Goal: Information Seeking & Learning: Understand process/instructions

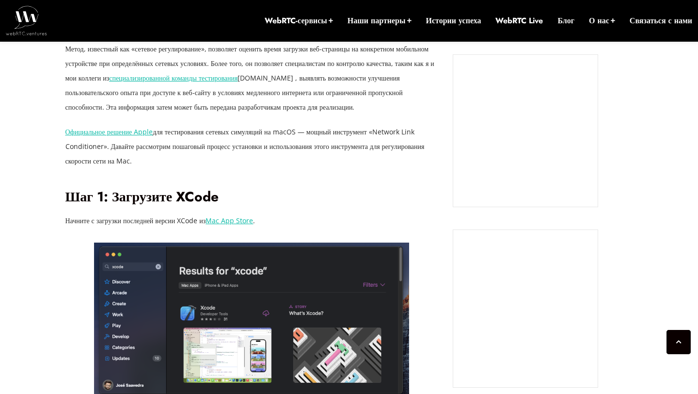
scroll to position [748, 0]
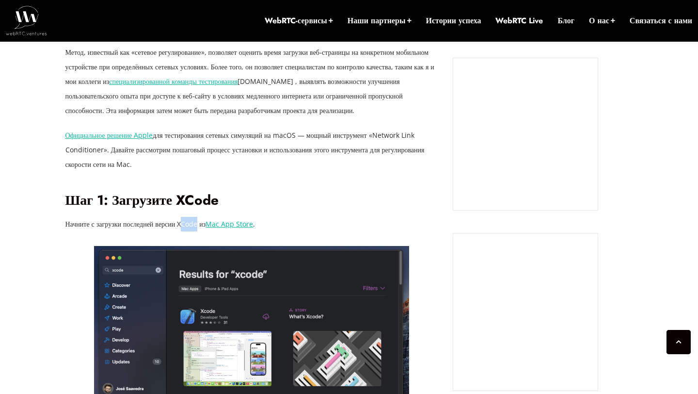
drag, startPoint x: 197, startPoint y: 239, endPoint x: 213, endPoint y: 241, distance: 16.1
click at [206, 228] on font "Начните с загрузки последней версии XCode из" at bounding box center [135, 223] width 141 height 9
drag, startPoint x: 213, startPoint y: 241, endPoint x: 201, endPoint y: 240, distance: 11.7
click at [201, 228] on font "Начните с загрузки последней версии XCode из" at bounding box center [135, 223] width 141 height 9
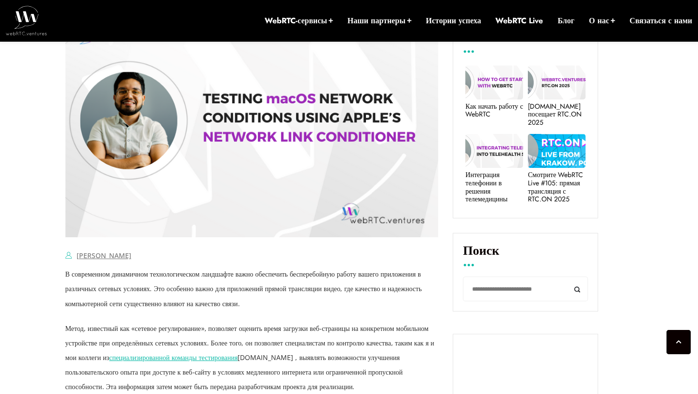
scroll to position [632, 0]
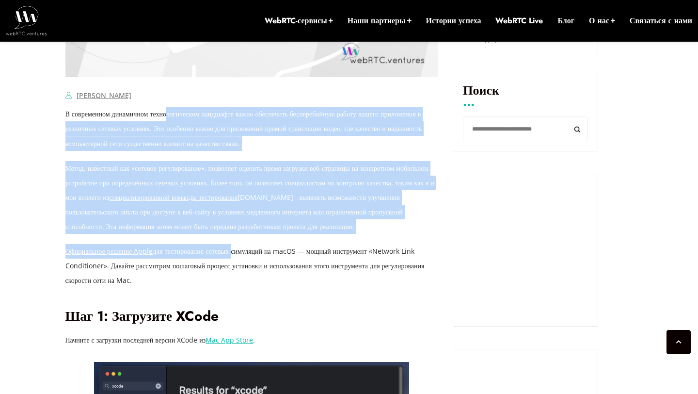
drag, startPoint x: 184, startPoint y: 110, endPoint x: 254, endPoint y: 270, distance: 174.8
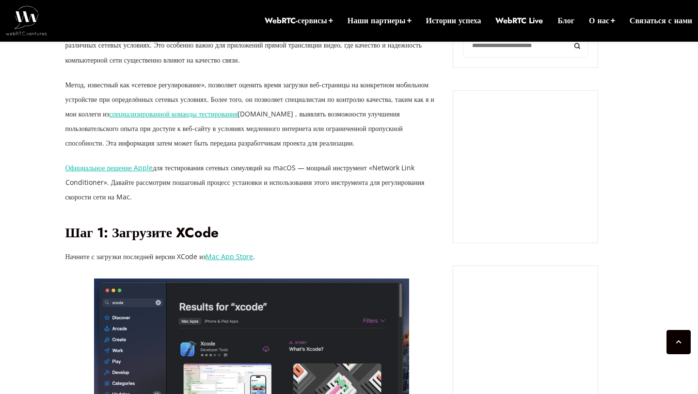
scroll to position [715, 0]
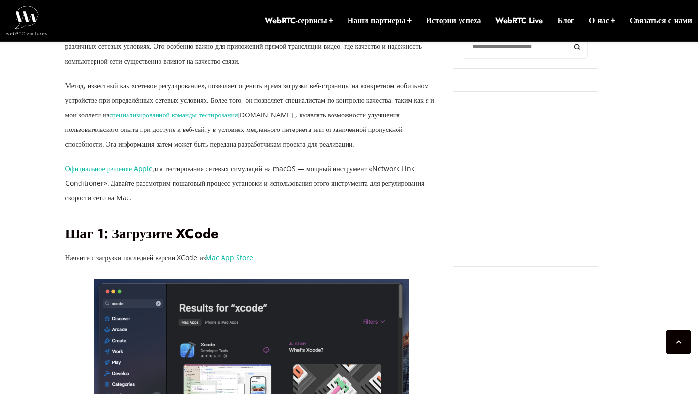
click at [252, 262] on font "Mac App Store" at bounding box center [230, 257] width 48 height 9
click at [244, 261] on font "Mac App Store" at bounding box center [230, 256] width 48 height 9
click at [617, 139] on div "Последние записи в блоге Как начать работу с WebRTC [DOMAIN_NAME] посещает RTC.…" at bounding box center [543, 278] width 180 height 1035
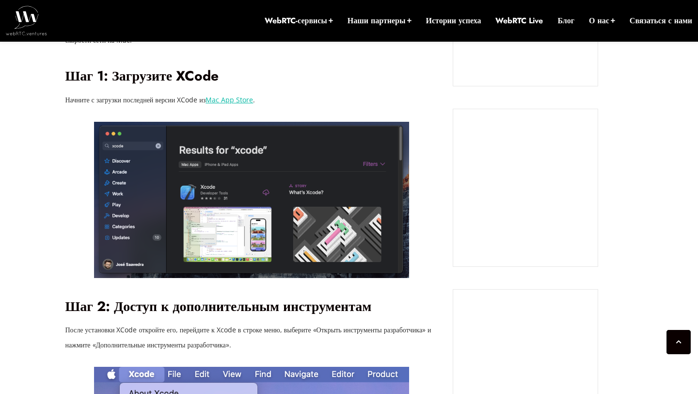
scroll to position [873, 0]
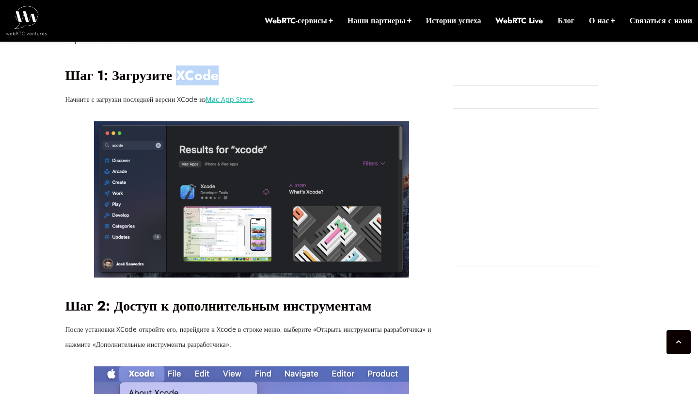
drag, startPoint x: 179, startPoint y: 89, endPoint x: 239, endPoint y: 89, distance: 59.7
click at [239, 84] on h2 "Шаг 1: Загрузите XCode" at bounding box center [251, 75] width 373 height 17
copy font "XCode"
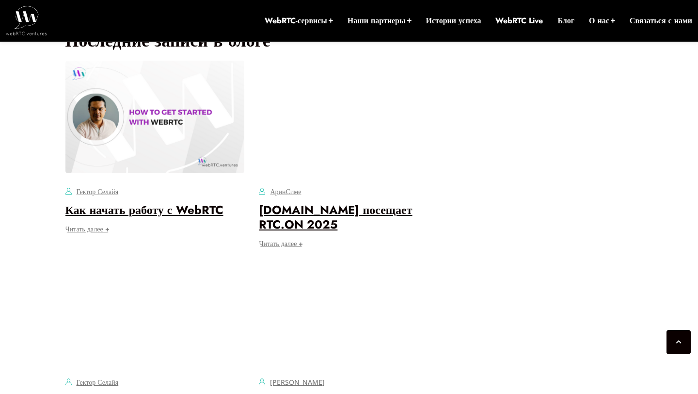
scroll to position [3330, 0]
